Goal: Contribute content: Add original content to the website for others to see

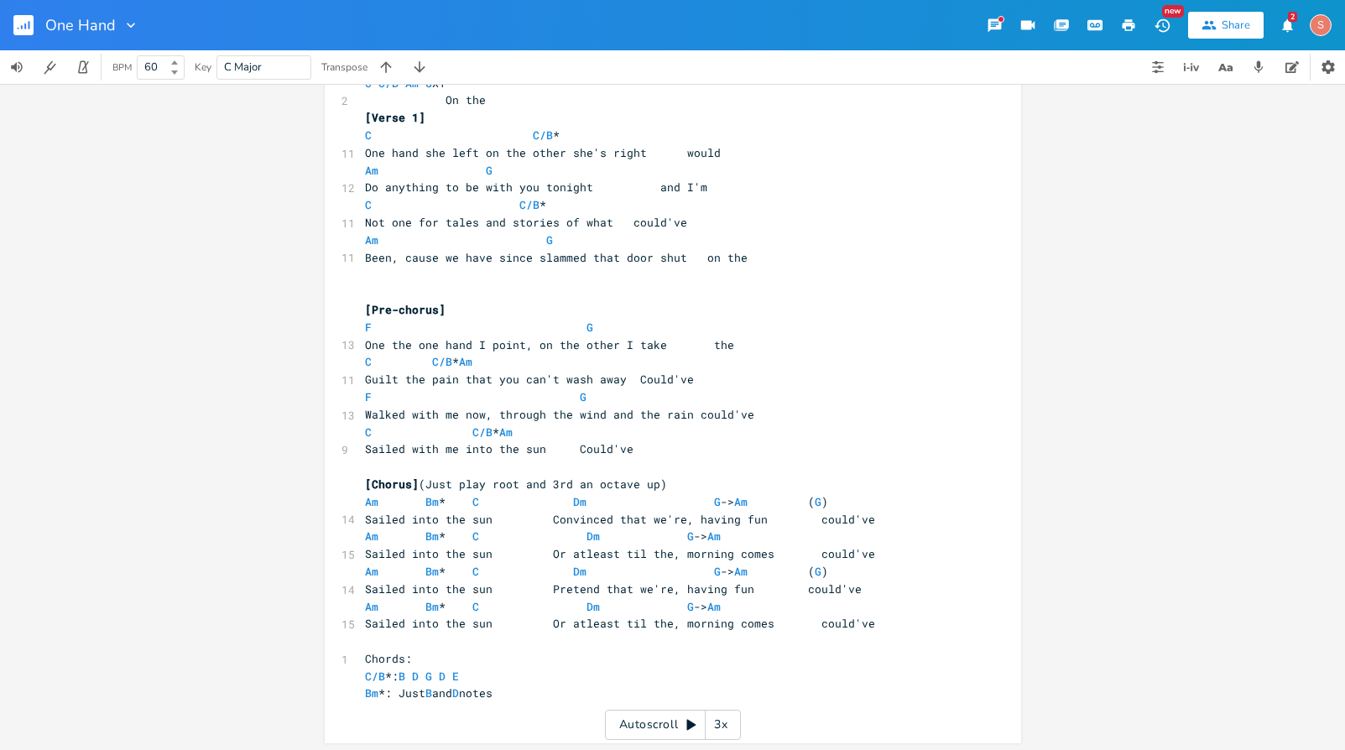
scroll to position [88, 0]
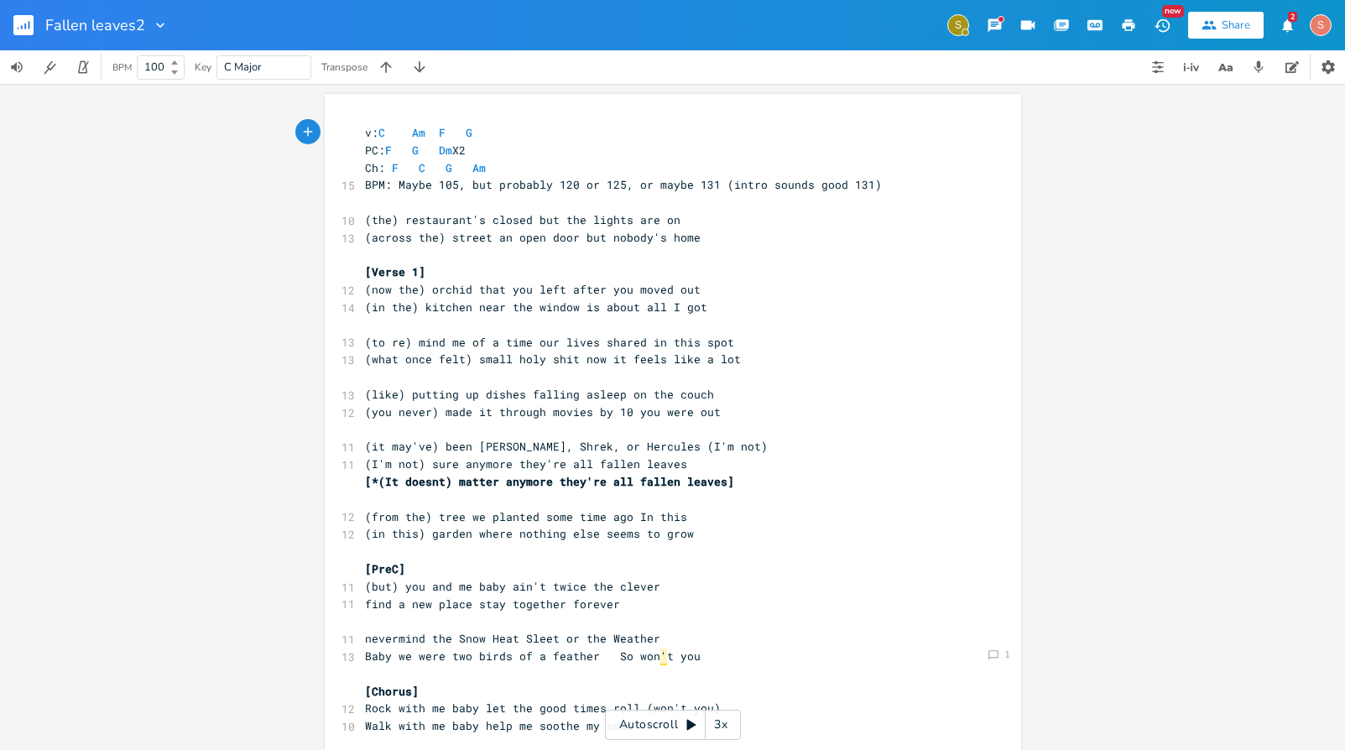
click at [228, 178] on div "Comment 1 Comment 1 xxxxxxxxxx v: C Am F G PC: F G Dm X2 Ch: F C G Am 15 BPM: M…" at bounding box center [672, 417] width 1345 height 666
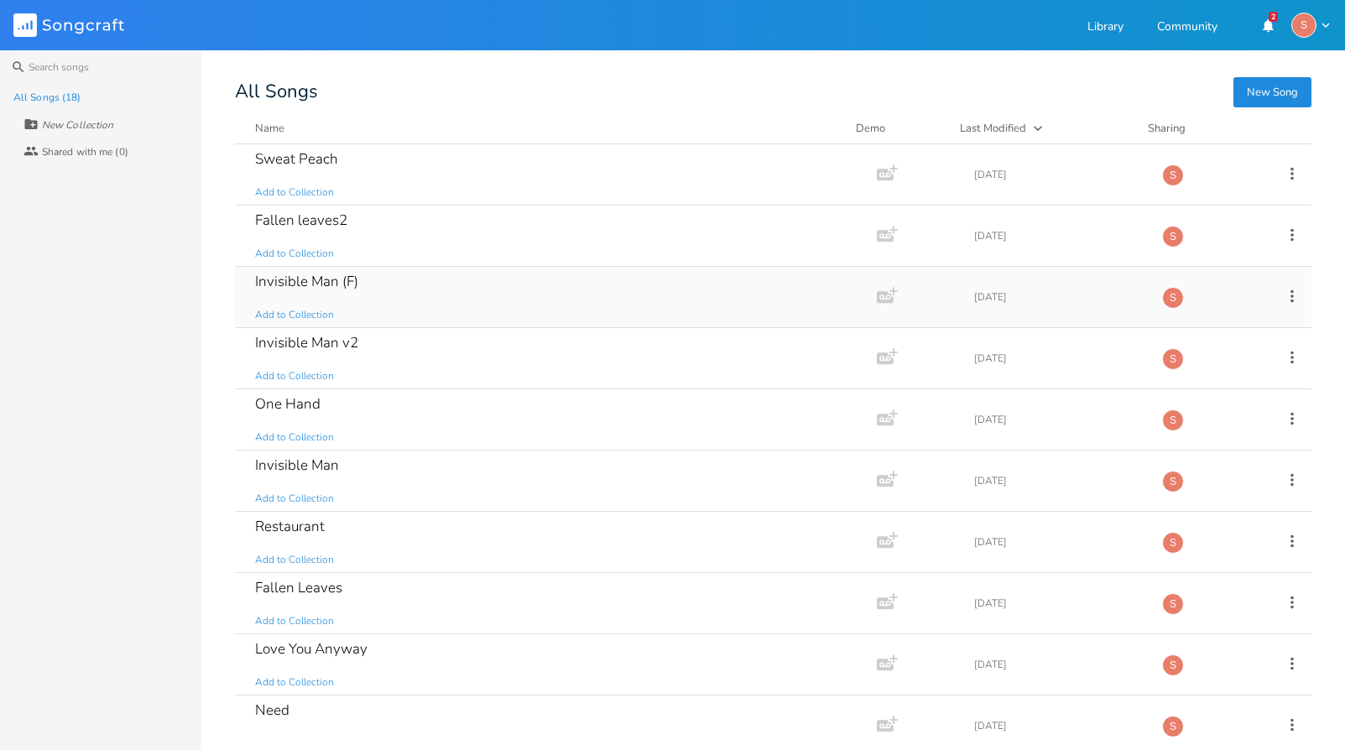
click at [287, 286] on div "Invisible Man (F)" at bounding box center [306, 281] width 103 height 14
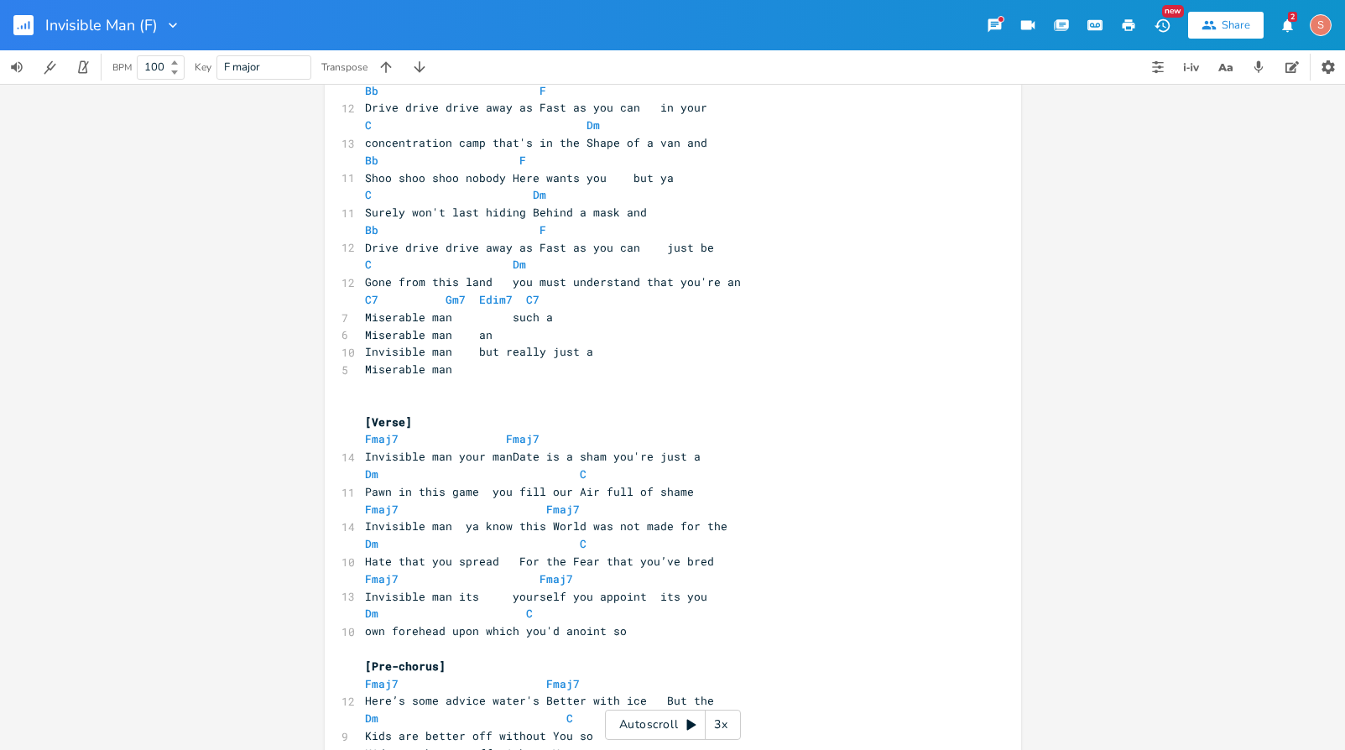
scroll to position [529, 0]
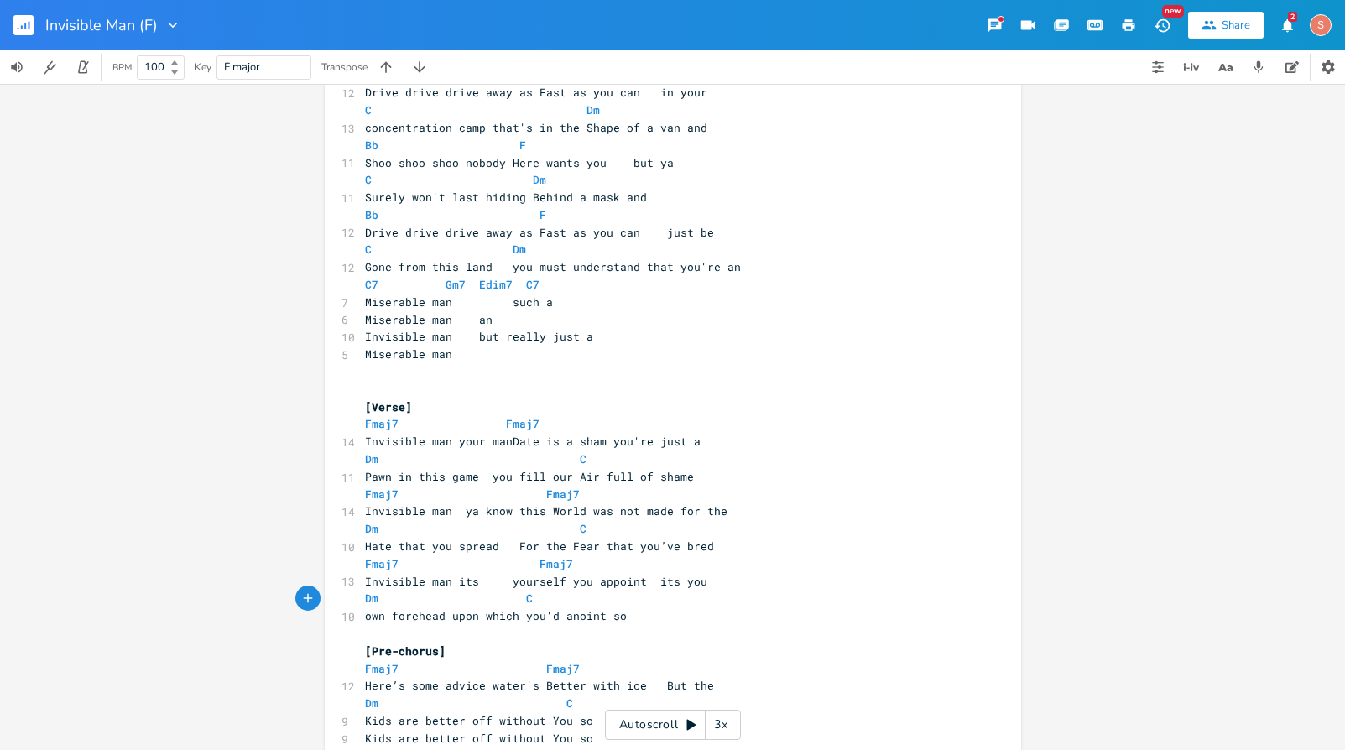
click at [748, 591] on pre "Dm C" at bounding box center [665, 599] width 606 height 18
click at [721, 585] on pre "Invisible man its yourself you appoint its you" at bounding box center [665, 582] width 606 height 18
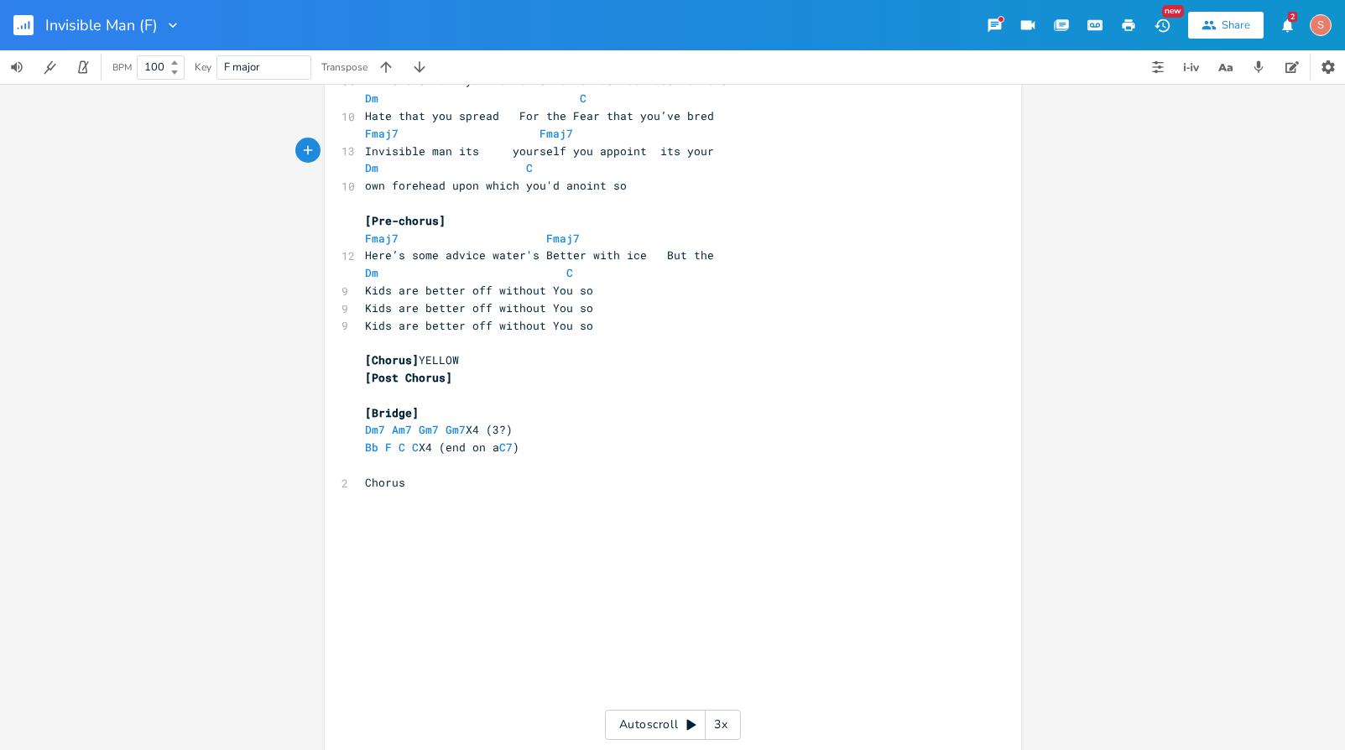
scroll to position [960, 0]
type textarea "r"
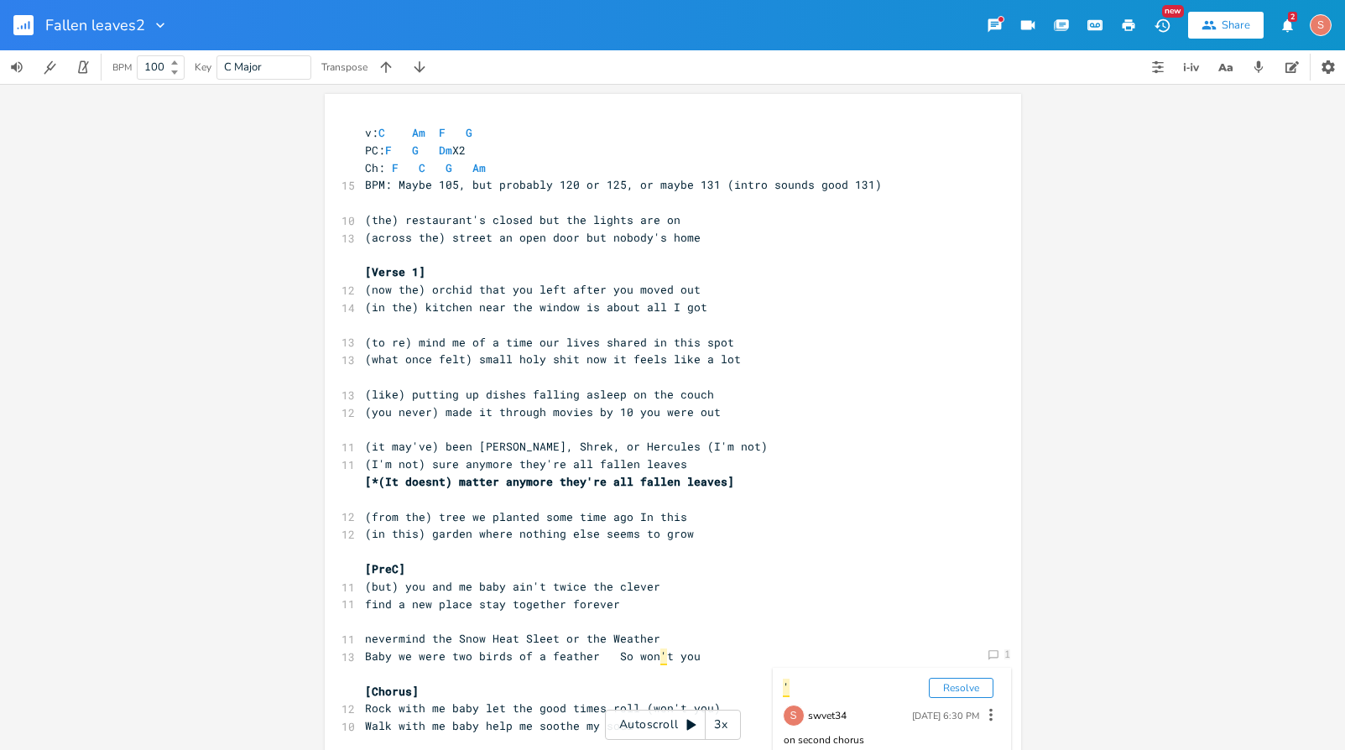
scroll to position [171, 0]
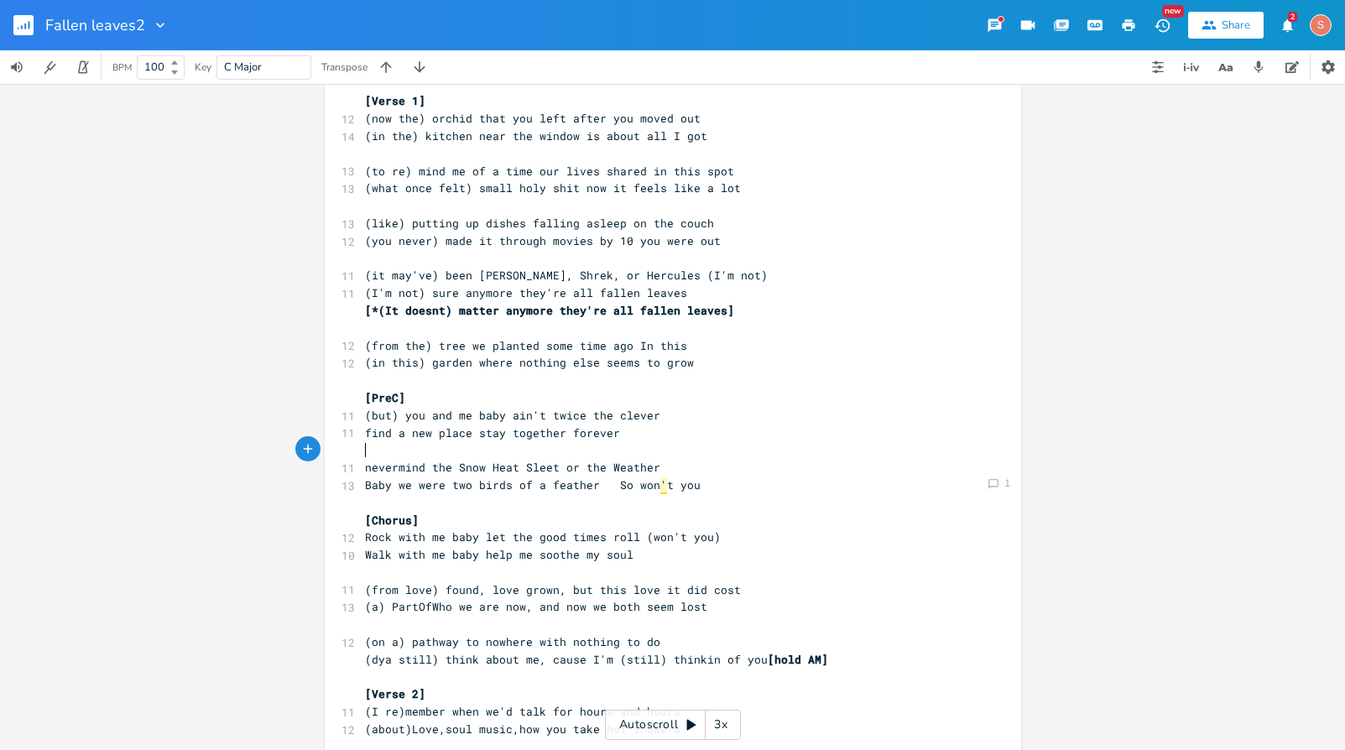
click at [923, 456] on pre "​" at bounding box center [665, 450] width 606 height 18
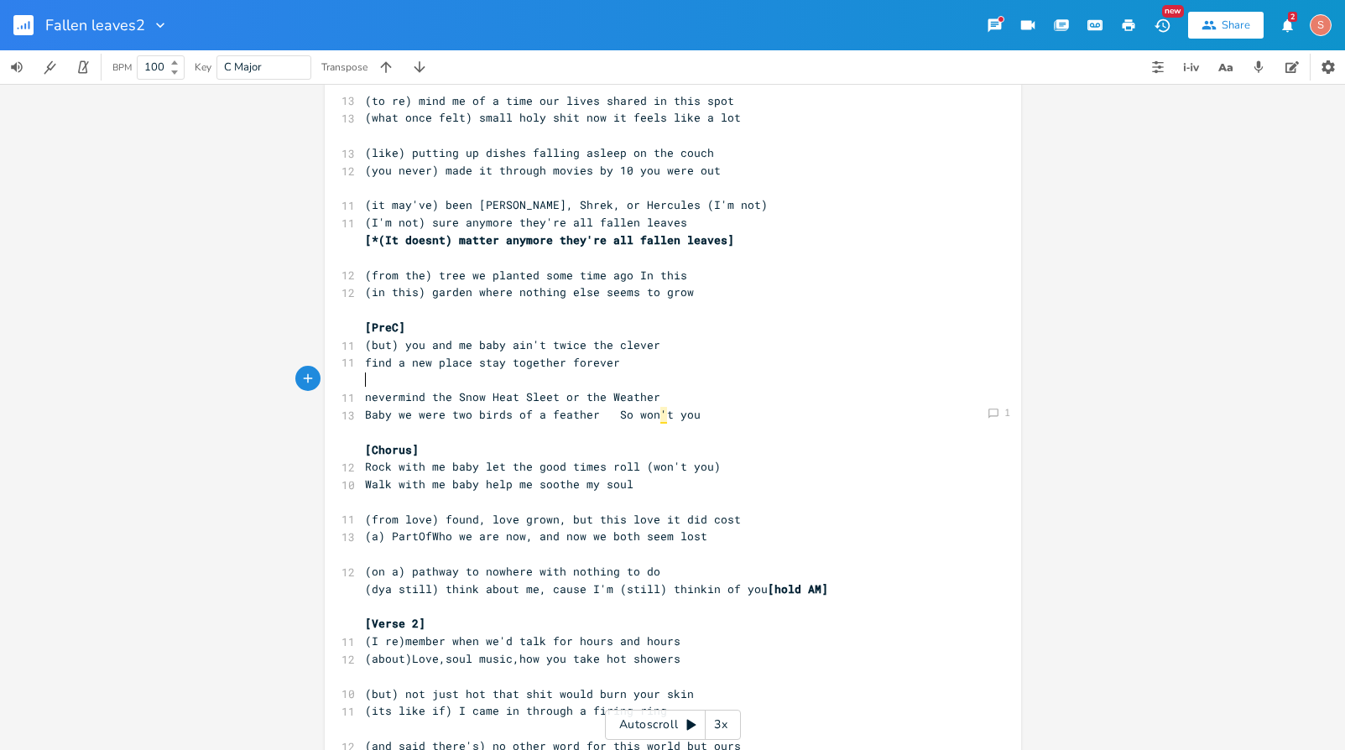
scroll to position [247, 0]
